Goal: Book appointment/travel/reservation

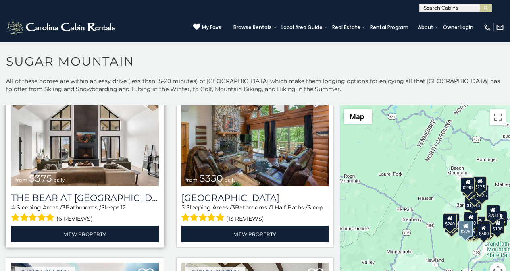
scroll to position [50, 0]
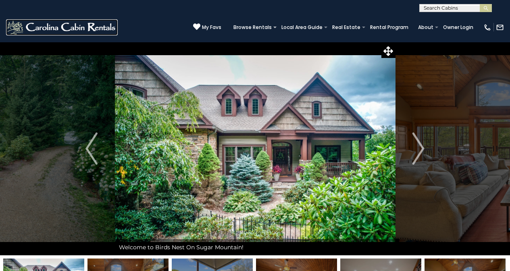
click at [21, 29] on img at bounding box center [62, 27] width 112 height 16
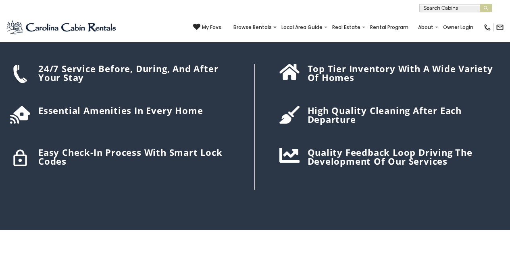
scroll to position [1280, 0]
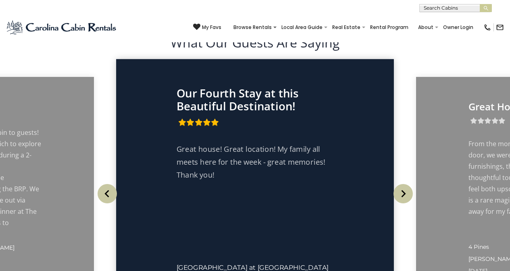
click at [272, 71] on div "Our Fourth Stay at this Beautiful Destination! Great house! Great location! My …" at bounding box center [255, 195] width 278 height 273
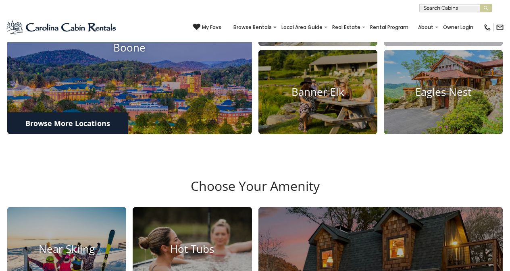
scroll to position [324, 0]
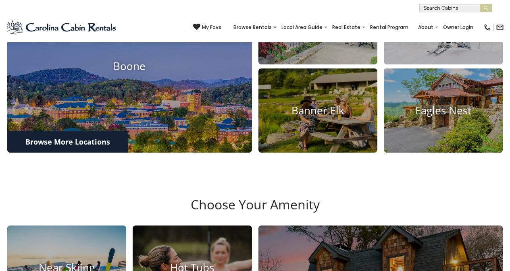
click at [28, 25] on div "(828) 295-6000 My Favs Browse Rentals Local Area Guide Activities & Attractions…" at bounding box center [255, 27] width 510 height 30
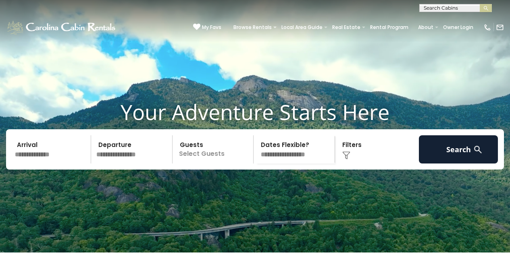
scroll to position [0, 0]
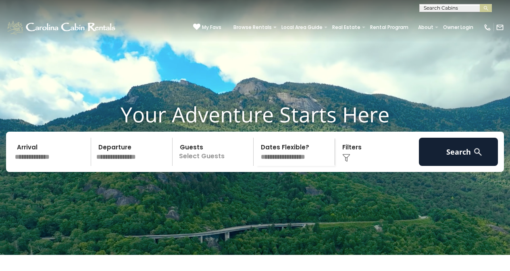
click at [109, 2] on div "**********" at bounding box center [255, 6] width 510 height 12
click at [272, 2] on div "**********" at bounding box center [255, 6] width 510 height 12
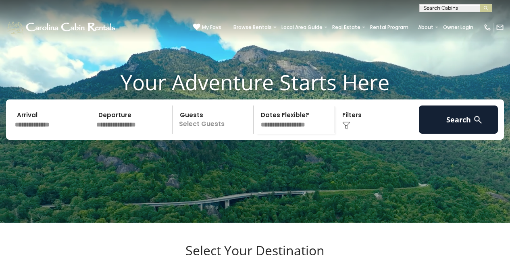
scroll to position [48, 0]
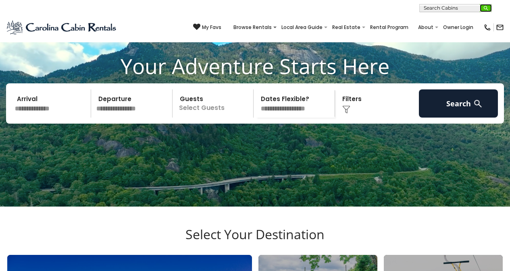
click at [482, 7] on button "submit" at bounding box center [485, 8] width 12 height 8
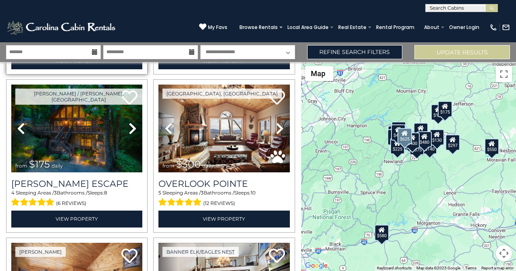
scroll to position [168, 0]
